Goal: Find specific page/section: Find specific page/section

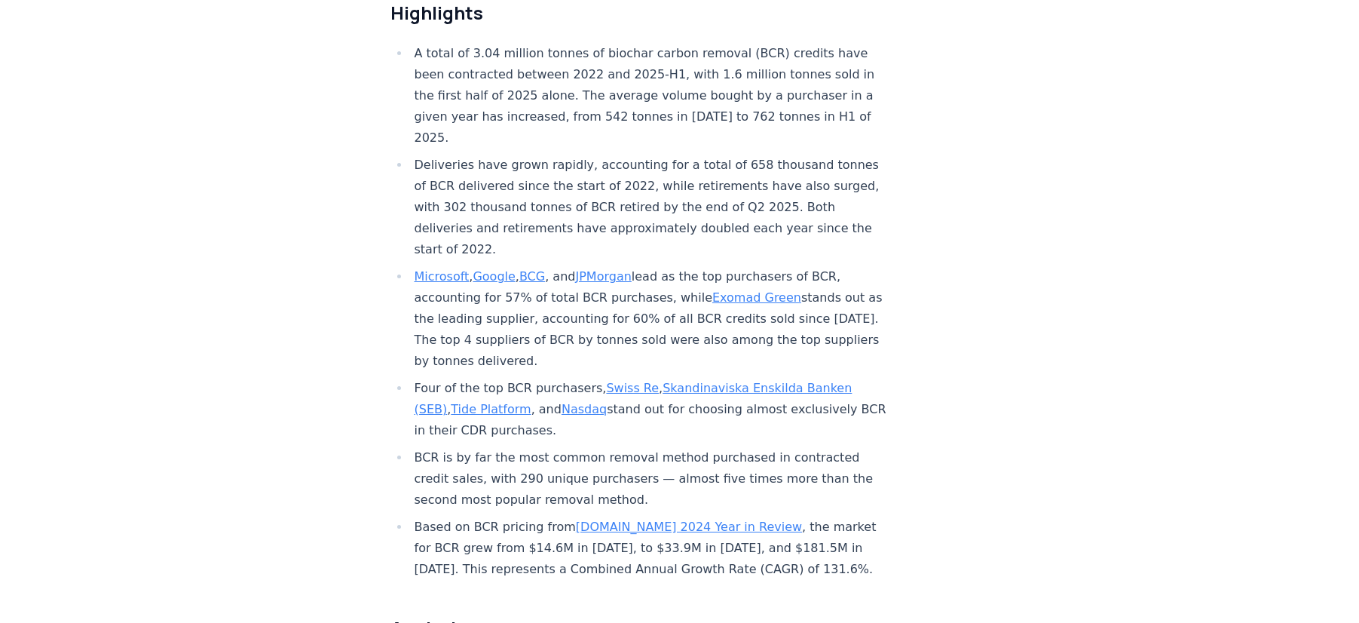
scroll to position [575, 0]
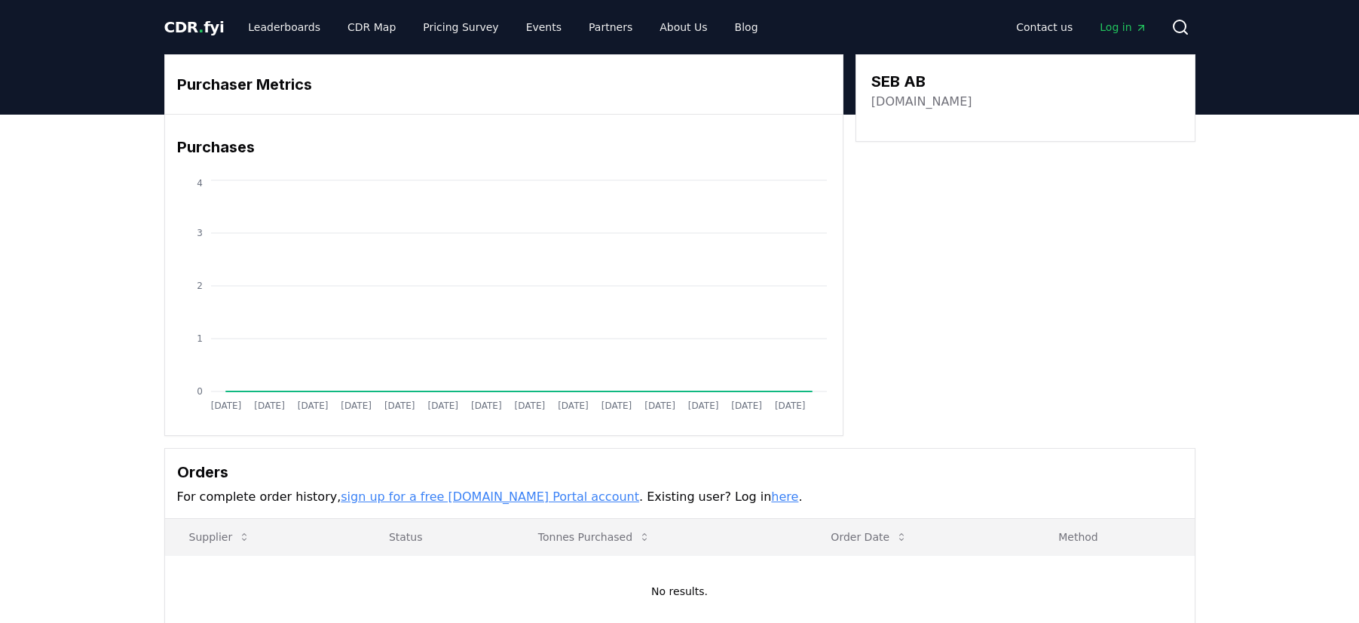
click at [924, 101] on link "sebgroup.com" at bounding box center [921, 102] width 101 height 18
